Goal: Task Accomplishment & Management: Use online tool/utility

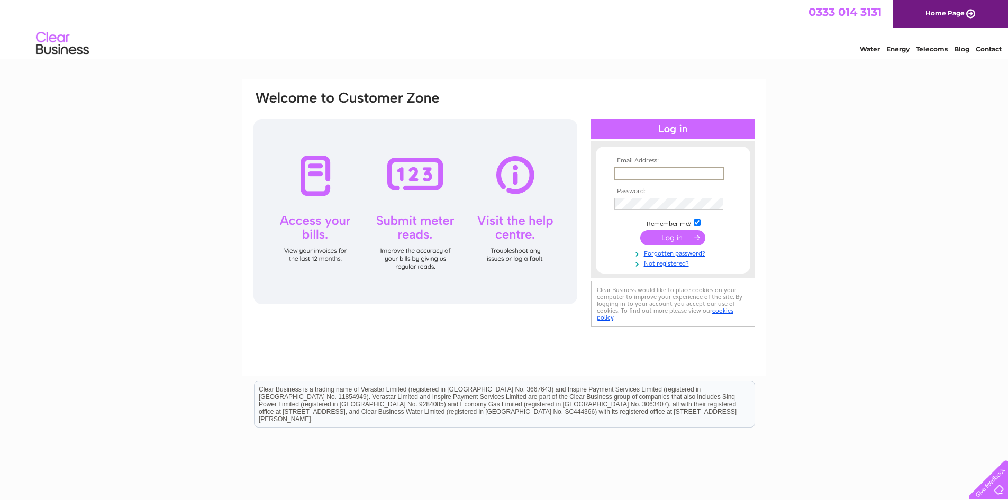
click at [647, 170] on input "text" at bounding box center [669, 173] width 110 height 13
type input "keri@fmaberdeen.com"
click at [640, 230] on input "submit" at bounding box center [672, 237] width 65 height 15
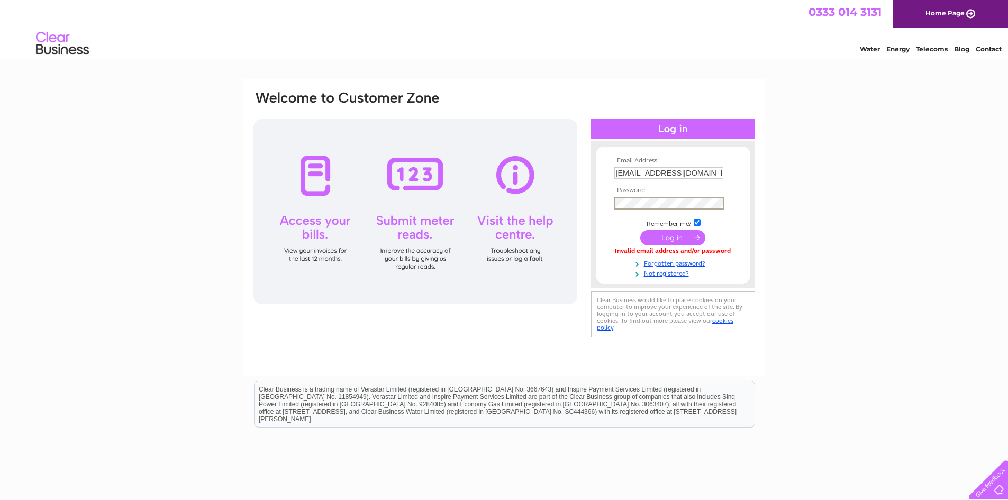
click at [640, 230] on input "submit" at bounding box center [672, 237] width 65 height 15
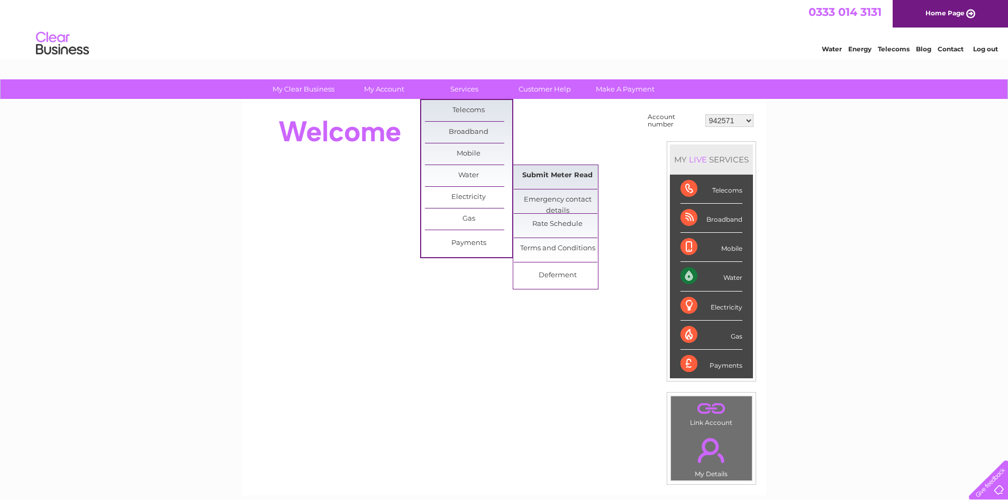
click at [550, 170] on link "Submit Meter Read" at bounding box center [557, 175] width 87 height 21
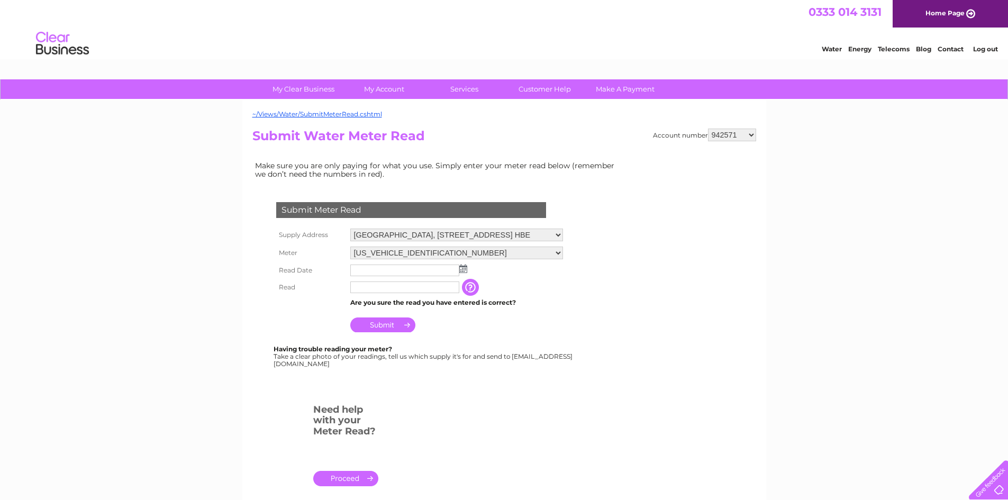
click at [750, 132] on select "942571 942642 942647 942819 943892 946407 949436 970013 977124 30316392" at bounding box center [732, 135] width 48 height 13
select select "942819"
click at [708, 129] on select "942571 942642 942647 942819 943892 946407 949436 970013 977124 30316392" at bounding box center [732, 135] width 48 height 13
drag, startPoint x: 0, startPoint y: 0, endPoint x: 463, endPoint y: 268, distance: 535.2
click at [463, 268] on img at bounding box center [463, 269] width 8 height 8
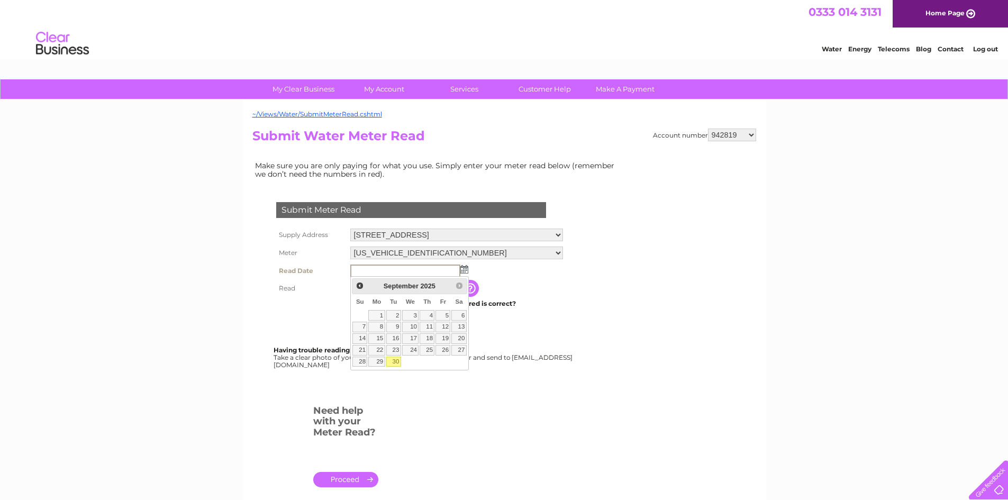
click at [394, 363] on link "30" at bounding box center [393, 362] width 15 height 11
type input "2025/09/30"
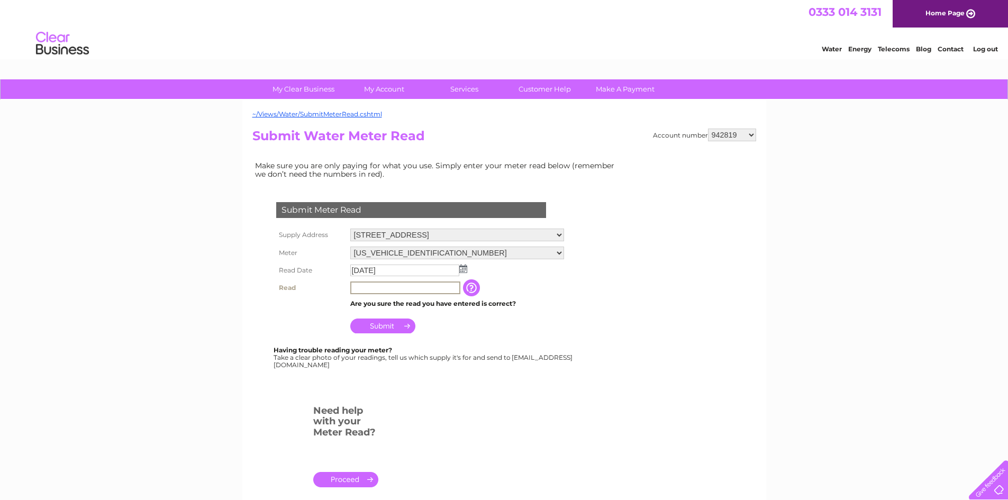
click at [407, 286] on input "text" at bounding box center [405, 287] width 110 height 13
type input "5532"
click at [387, 327] on input "Submit" at bounding box center [382, 324] width 65 height 15
